Goal: Information Seeking & Learning: Understand process/instructions

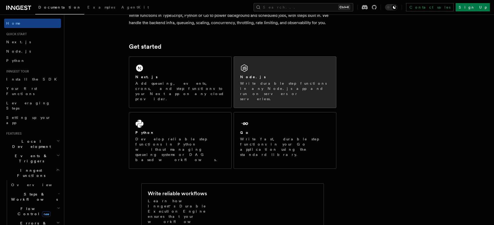
scroll to position [53, 0]
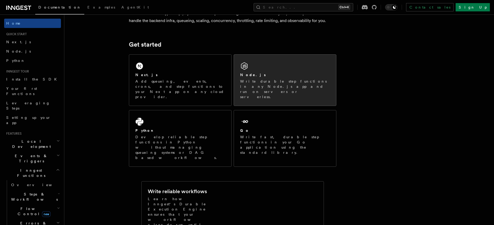
click at [296, 79] on div "Node.js Write durable step functions in any Node.js app and run on servers or s…" at bounding box center [285, 85] width 90 height 27
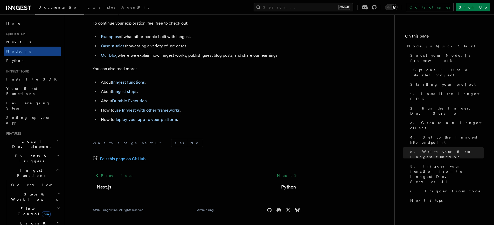
scroll to position [3266, 0]
click at [168, 111] on link "use Inngest with other frameworks" at bounding box center [146, 110] width 65 height 5
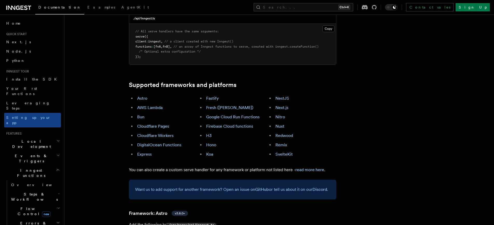
scroll to position [261, 0]
click at [279, 96] on link "NestJS" at bounding box center [282, 98] width 14 height 5
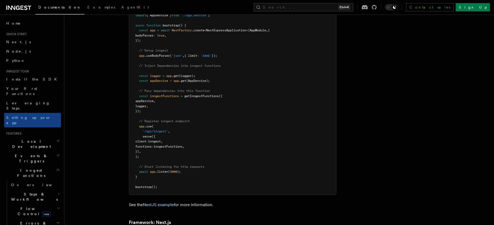
scroll to position [2994, 0]
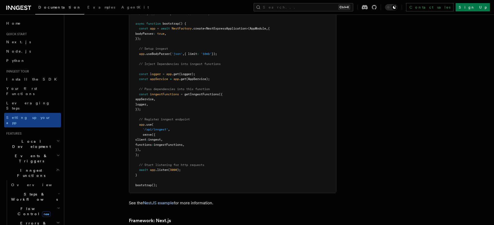
click at [165, 92] on span "inngestFunctions" at bounding box center [164, 94] width 29 height 4
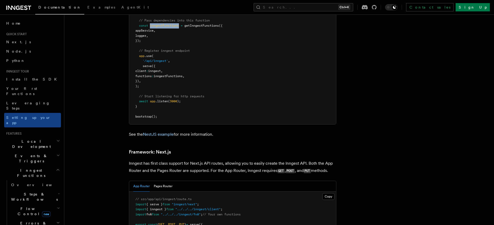
scroll to position [3063, 0]
click at [159, 132] on link "NestJS example" at bounding box center [158, 134] width 31 height 5
